Goal: Task Accomplishment & Management: Use online tool/utility

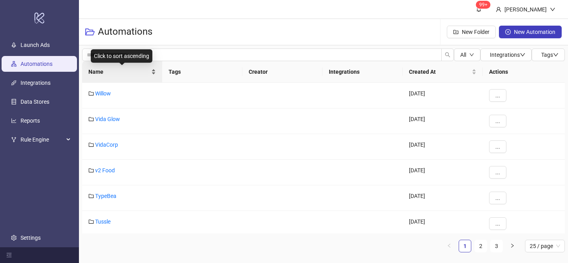
click at [152, 71] on div "Name" at bounding box center [121, 71] width 67 height 9
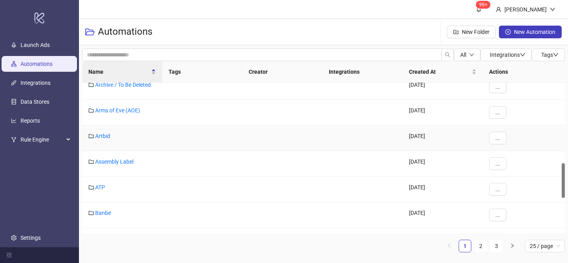
scroll to position [383, 0]
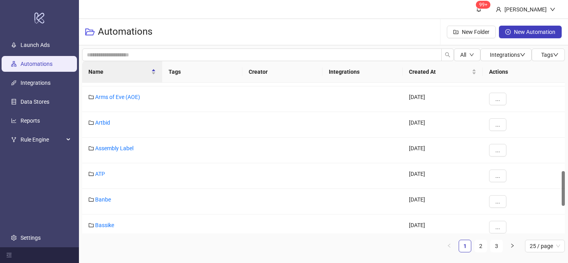
click at [503, 250] on ul "1 2 3 25 / page" at bounding box center [323, 246] width 483 height 13
click at [496, 249] on link "3" at bounding box center [496, 246] width 12 height 12
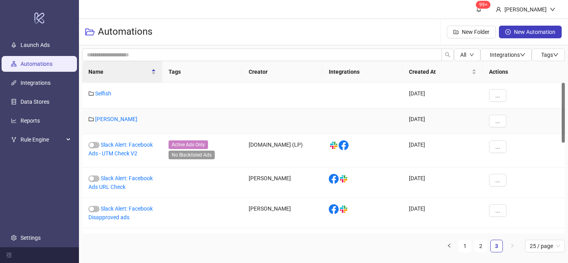
scroll to position [0, 0]
click at [109, 121] on link "[PERSON_NAME]" at bounding box center [116, 119] width 42 height 6
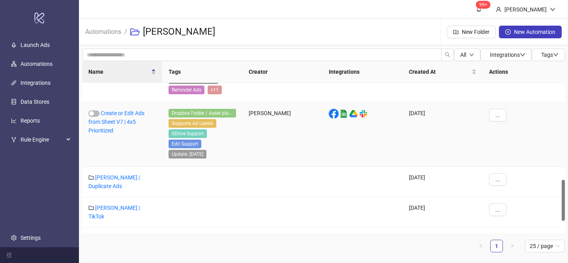
scroll to position [398, 0]
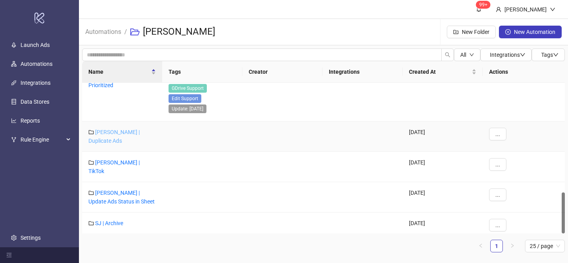
click at [131, 130] on link "[PERSON_NAME] | Duplicate Ads" at bounding box center [113, 136] width 51 height 15
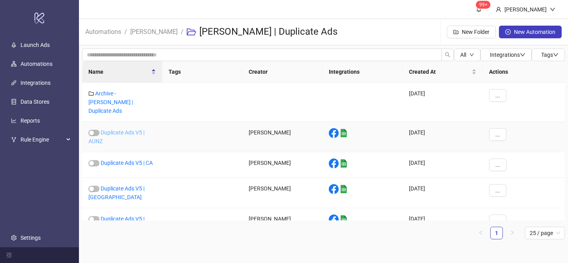
click at [127, 129] on link "Duplicate Ads V5 | AUNZ" at bounding box center [116, 136] width 56 height 15
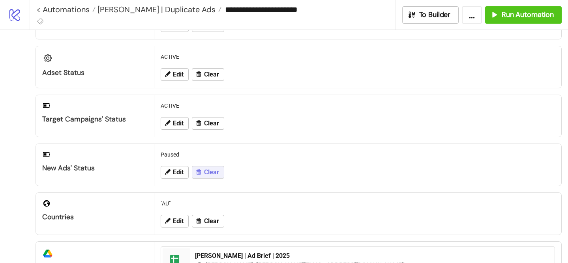
scroll to position [61, 0]
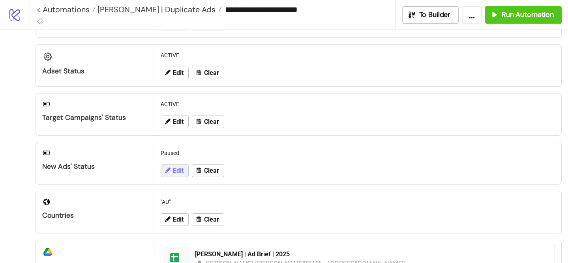
click at [171, 165] on button "Edit" at bounding box center [175, 171] width 28 height 13
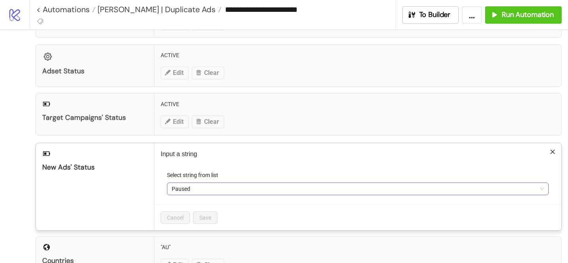
click at [189, 192] on span "Paused" at bounding box center [358, 189] width 372 height 12
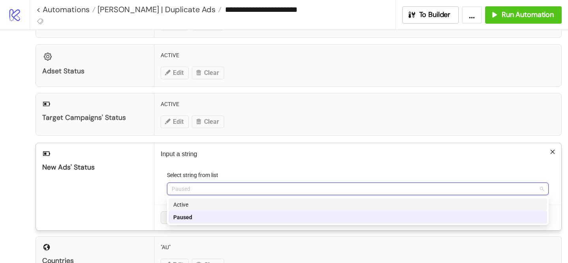
click at [193, 200] on div "Active" at bounding box center [357, 204] width 369 height 9
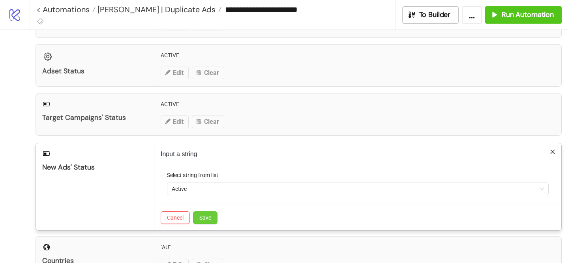
click at [206, 218] on span "Save" at bounding box center [205, 218] width 12 height 6
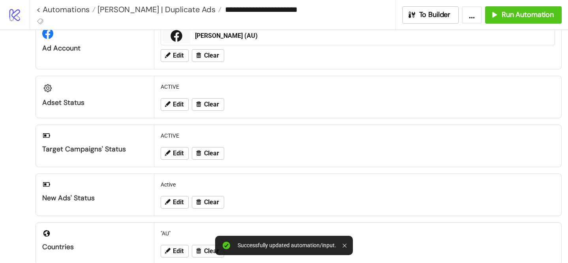
scroll to position [0, 0]
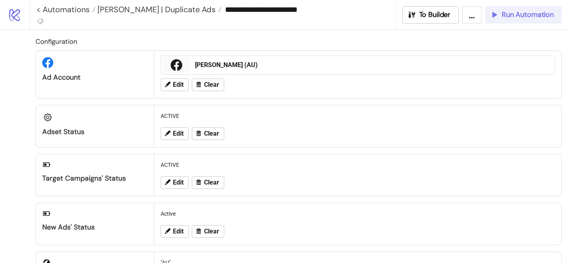
click at [507, 13] on span "Run Automation" at bounding box center [527, 14] width 52 height 9
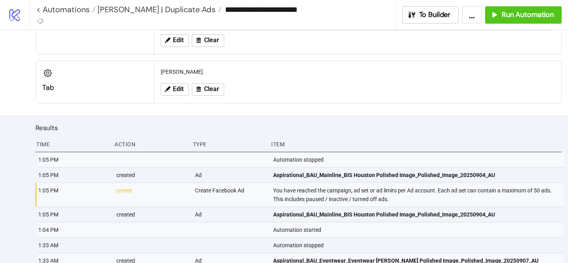
scroll to position [362, 0]
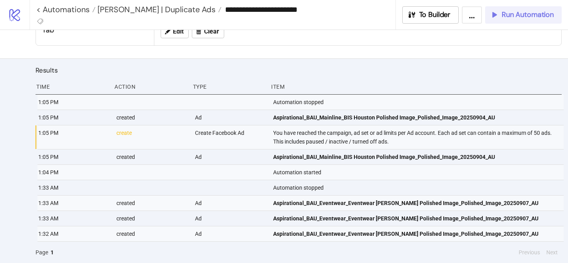
click at [495, 13] on icon "button" at bounding box center [494, 14] width 9 height 9
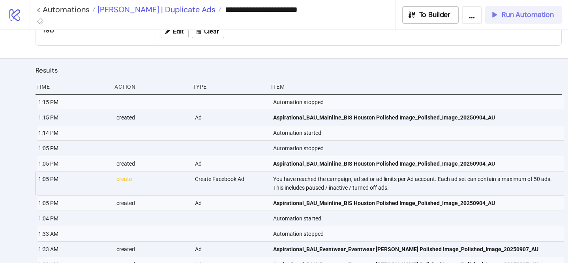
click at [162, 7] on span "[PERSON_NAME] | Duplicate Ads" at bounding box center [155, 9] width 120 height 10
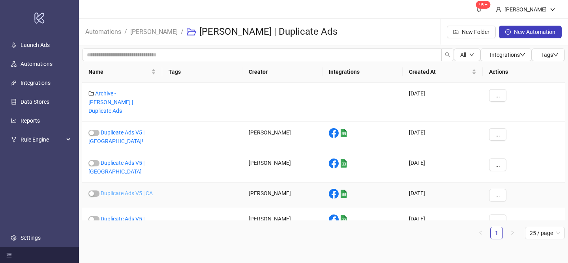
click at [131, 190] on link "Duplicate Ads V5 | CA" at bounding box center [127, 193] width 52 height 6
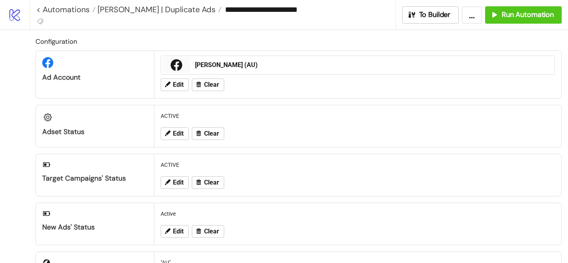
type input "**********"
click at [165, 230] on icon at bounding box center [167, 231] width 7 height 7
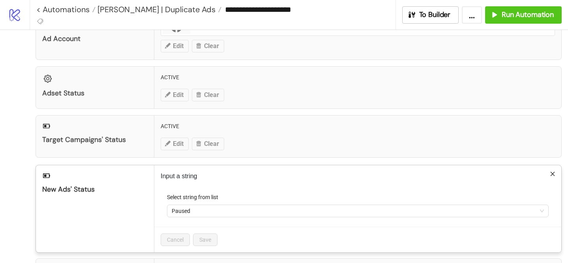
scroll to position [77, 0]
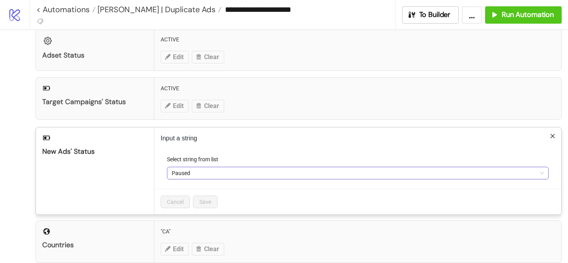
click at [223, 167] on span "Paused" at bounding box center [358, 173] width 372 height 12
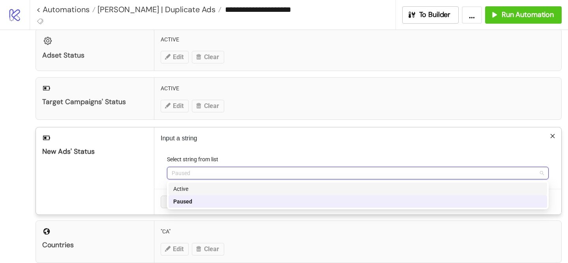
click at [215, 192] on div "Active" at bounding box center [357, 189] width 369 height 9
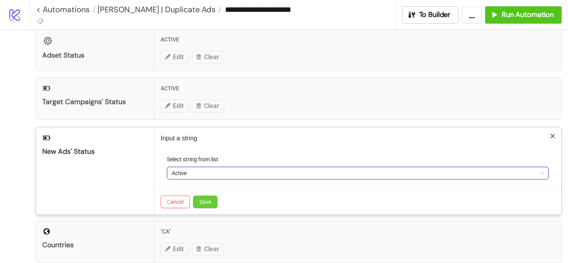
click at [206, 200] on span "Save" at bounding box center [205, 202] width 12 height 6
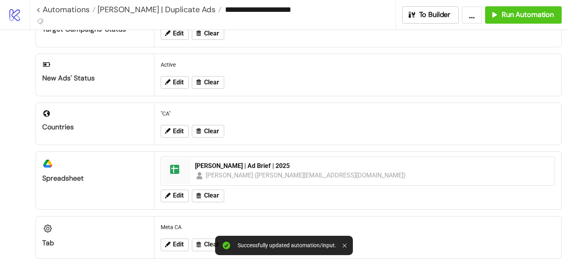
scroll to position [182, 0]
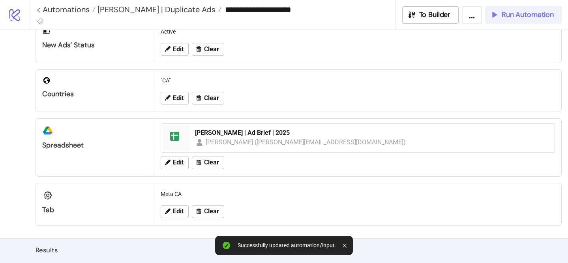
click at [509, 15] on span "Run Automation" at bounding box center [527, 14] width 52 height 9
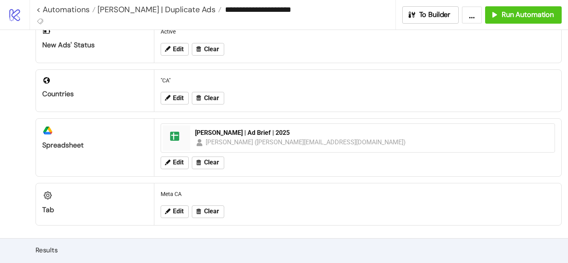
scroll to position [323, 0]
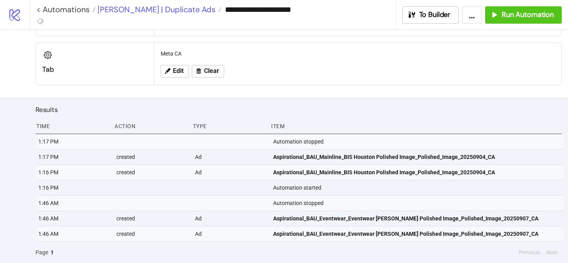
click at [161, 13] on span "[PERSON_NAME] | Duplicate Ads" at bounding box center [155, 9] width 120 height 10
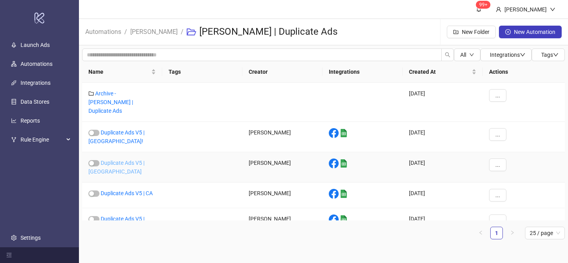
click at [144, 160] on link "Duplicate Ads V5 | [GEOGRAPHIC_DATA]" at bounding box center [116, 167] width 56 height 15
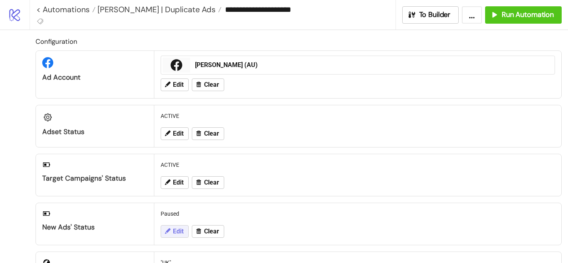
click at [175, 236] on button "Edit" at bounding box center [175, 231] width 28 height 13
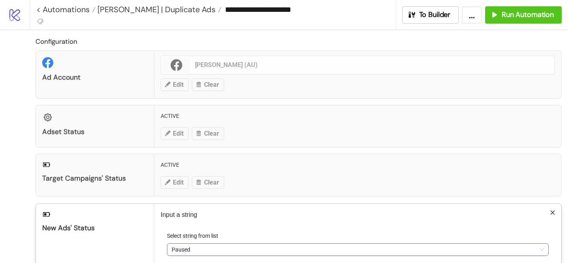
click at [193, 246] on span "Paused" at bounding box center [358, 250] width 372 height 12
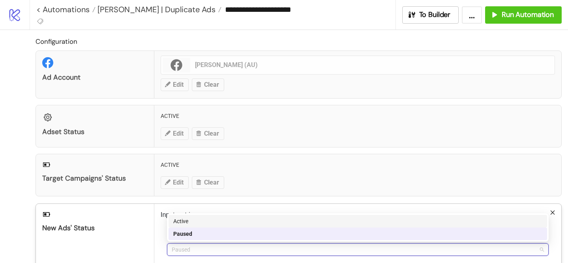
click at [213, 223] on div "Active" at bounding box center [357, 221] width 369 height 9
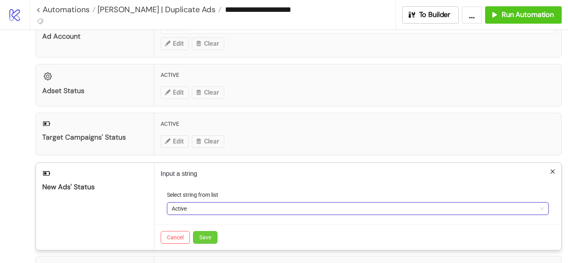
scroll to position [41, 0]
click at [202, 245] on div "Cancel Save" at bounding box center [357, 237] width 407 height 26
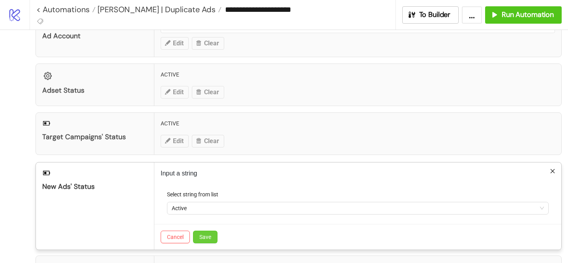
click at [211, 234] on span "Save" at bounding box center [205, 237] width 12 height 6
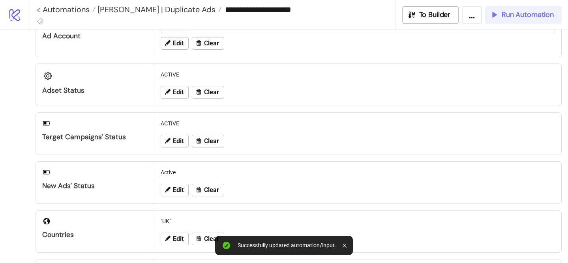
click at [495, 19] on button "Run Automation" at bounding box center [523, 14] width 77 height 17
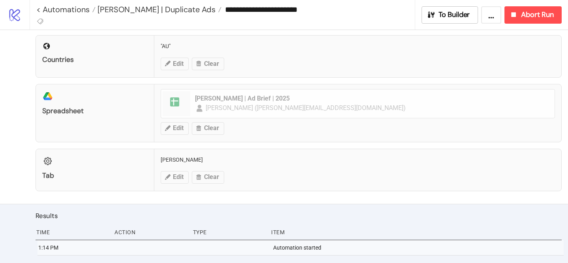
scroll to position [227, 0]
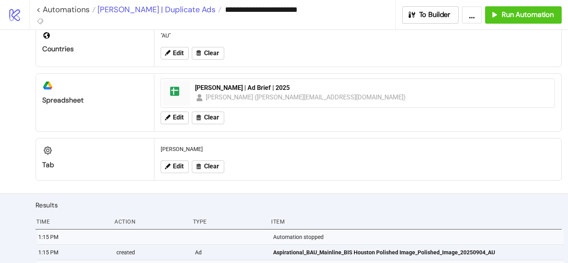
click at [172, 11] on span "[PERSON_NAME] | Duplicate Ads" at bounding box center [155, 9] width 120 height 10
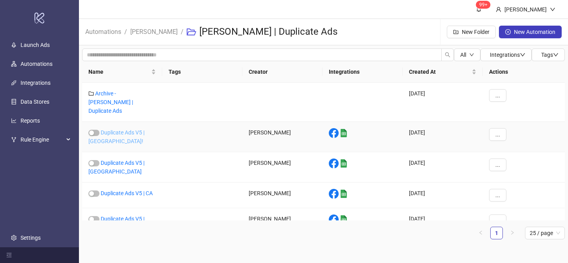
click at [142, 129] on link "Duplicate Ads V5 | [GEOGRAPHIC_DATA]!" at bounding box center [116, 136] width 56 height 15
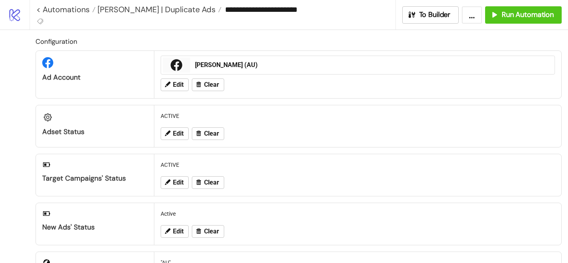
type input "**********"
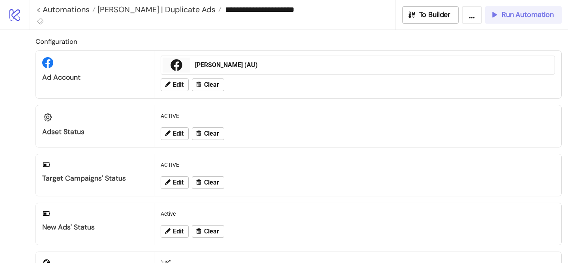
click at [500, 18] on div "Run Automation" at bounding box center [522, 14] width 64 height 9
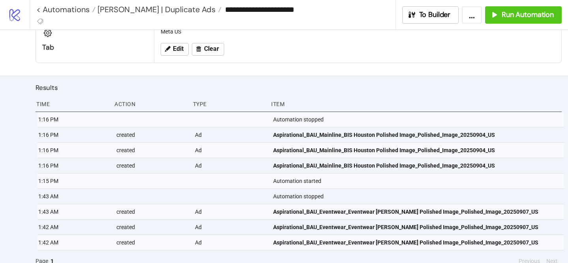
scroll to position [351, 0]
